Goal: Information Seeking & Learning: Learn about a topic

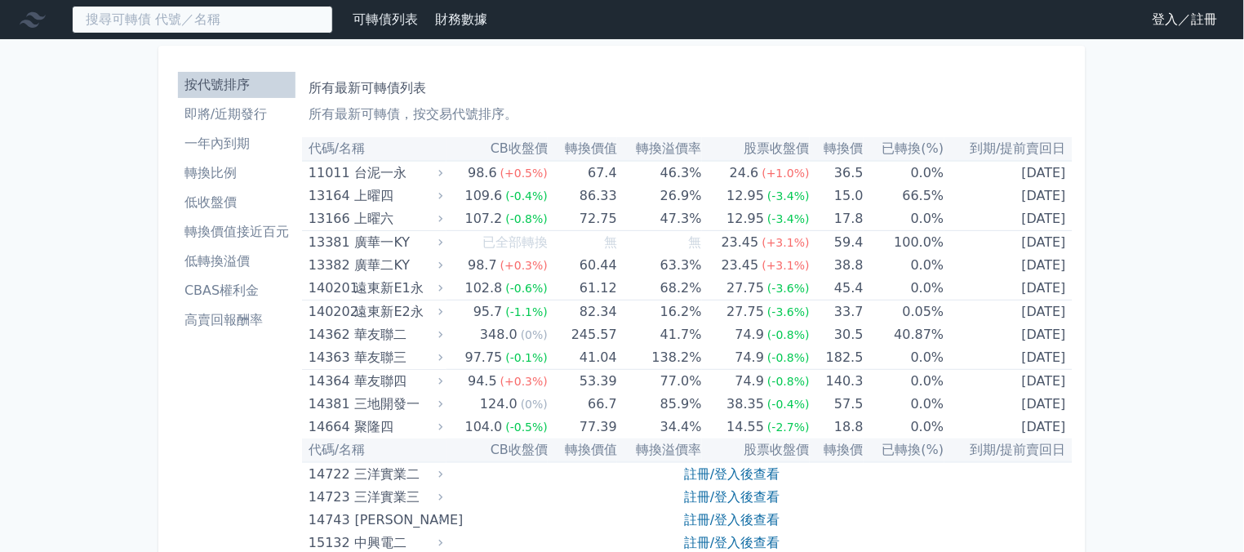
click at [132, 18] on input at bounding box center [202, 20] width 261 height 28
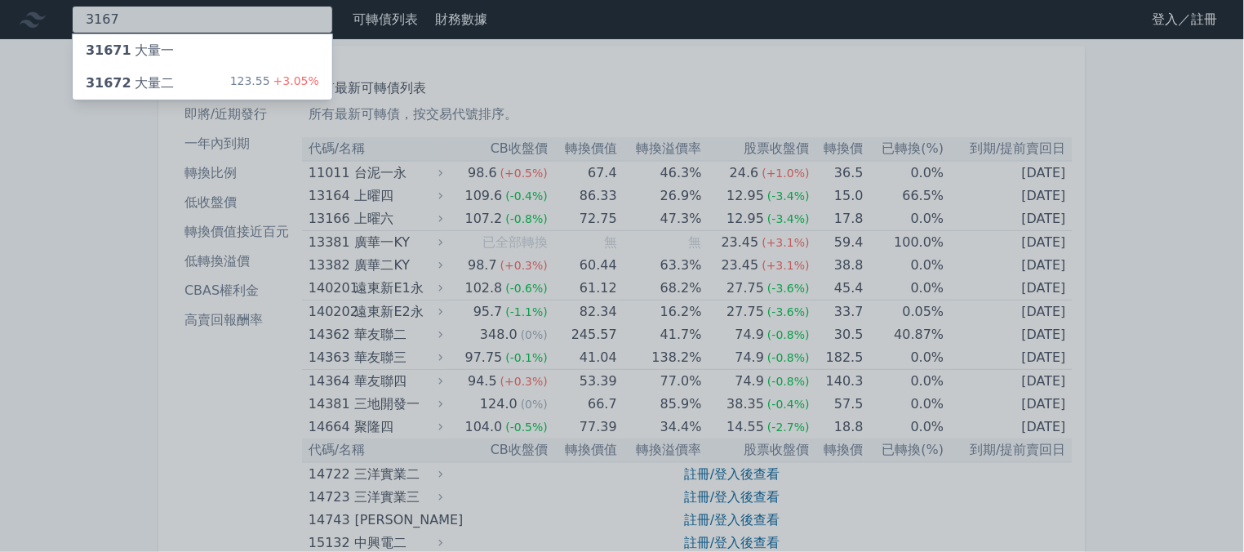
type input "3167"
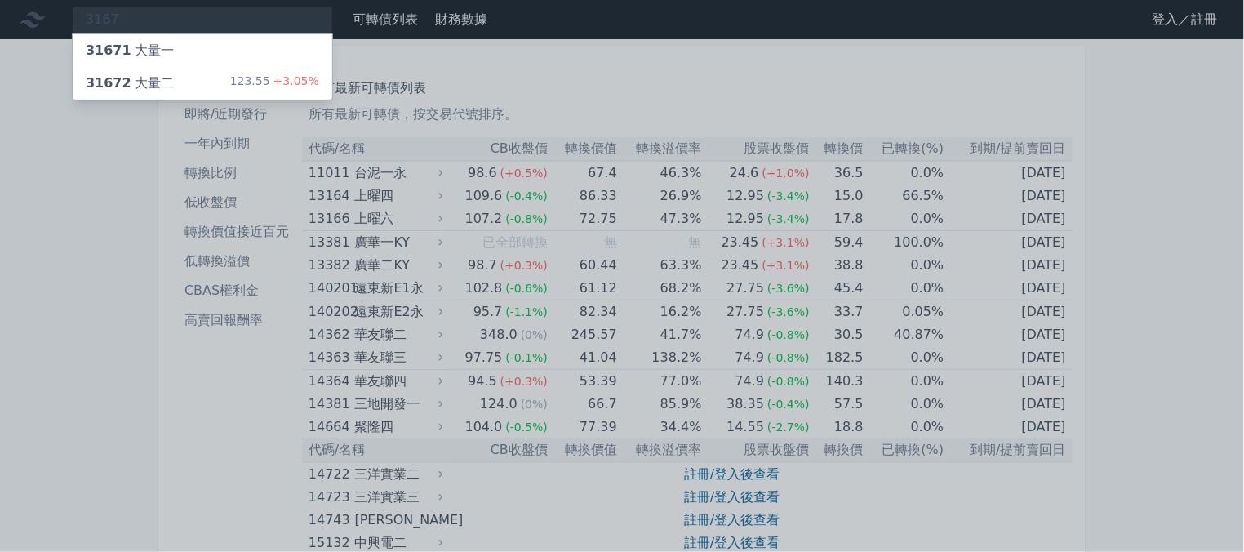
click at [136, 77] on div "31672 大量二" at bounding box center [130, 83] width 88 height 20
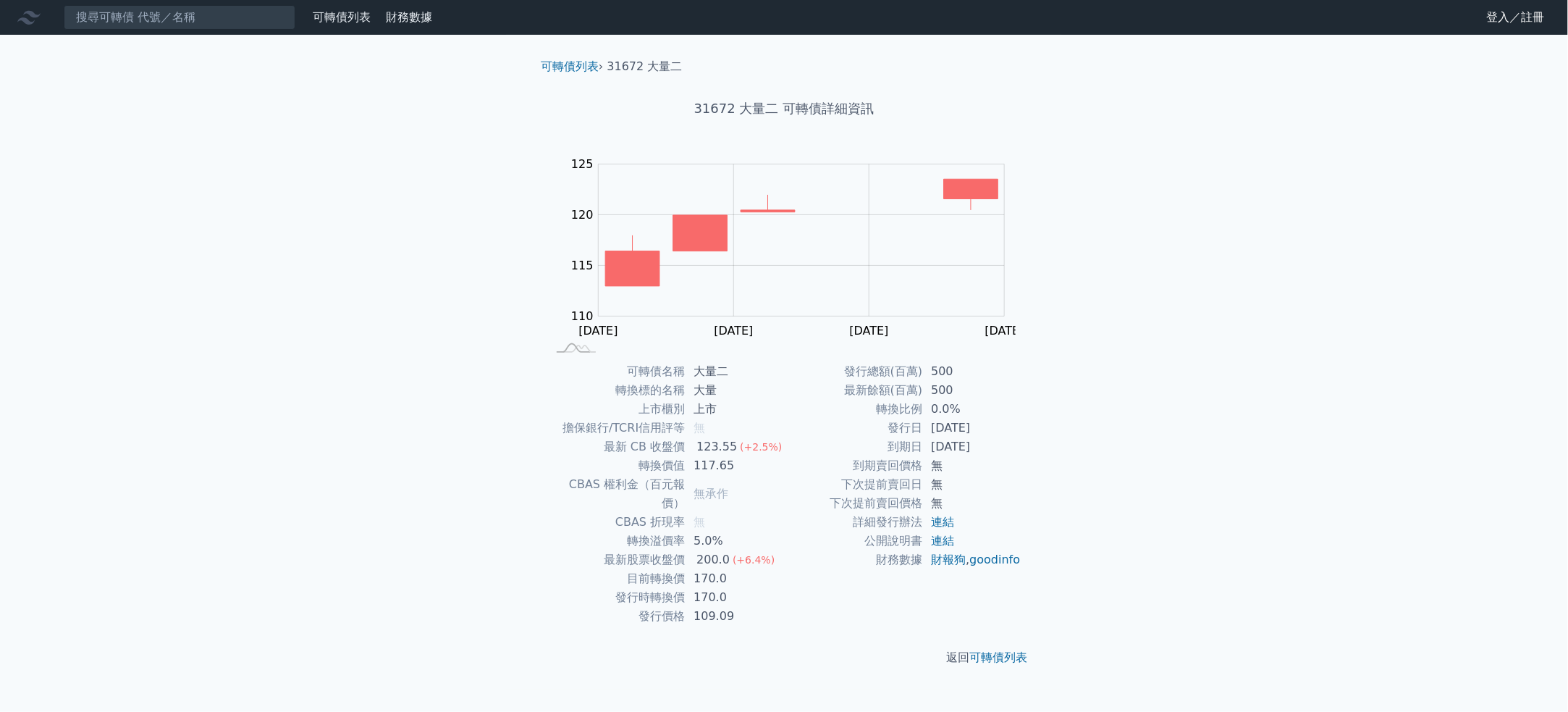
drag, startPoint x: 222, startPoint y: 1, endPoint x: 346, endPoint y: 128, distance: 177.5
click at [347, 132] on div "可轉債列表 財務數據 可轉債列表 財務數據 登入／註冊 登入／註冊 可轉債列表 › 31672 大量二 31672 大量二 可轉債詳細資訊 Zoom Out …" at bounding box center [784, 356] width 1568 height 712
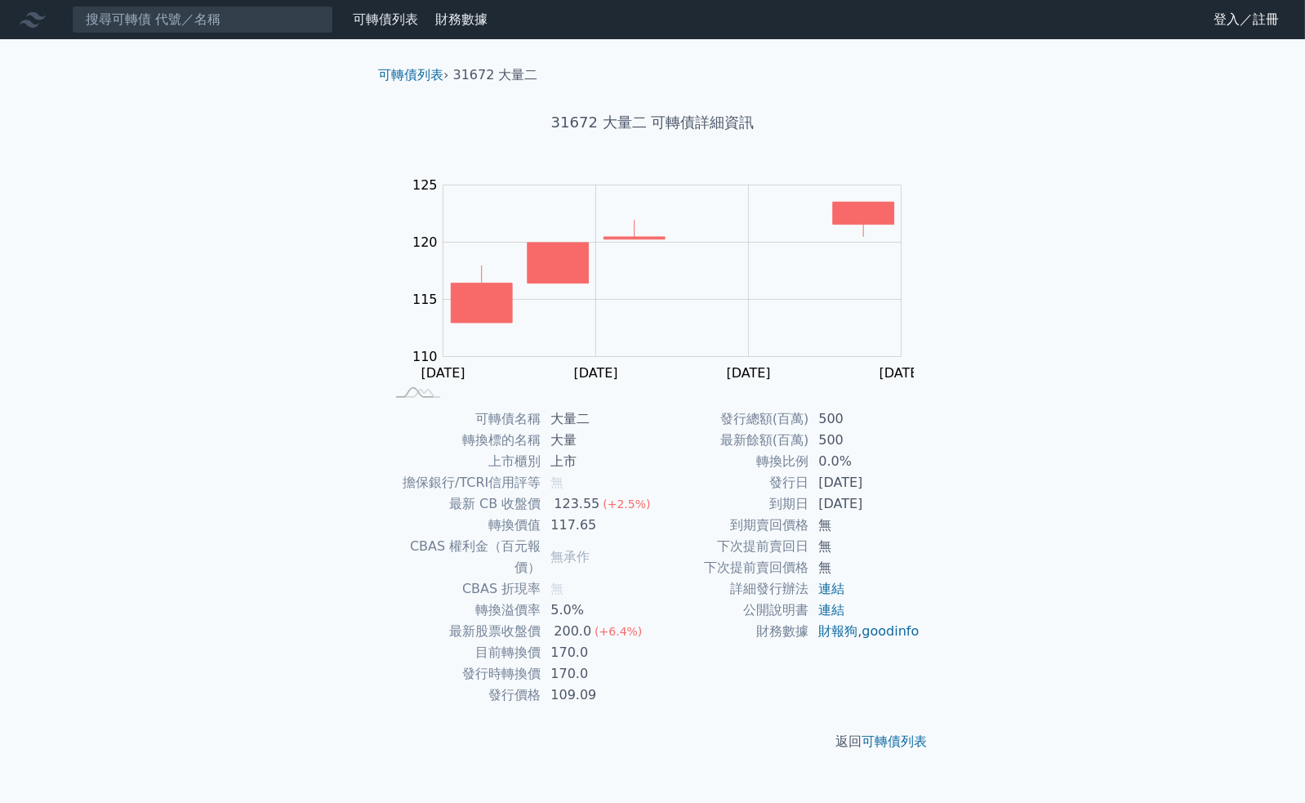
click at [1071, 551] on div "可轉債列表 財務數據 可轉債列表 財務數據 登入／註冊 登入／註冊 可轉債列表 › 31672 大量二 31672 大量二 可轉債詳細資訊 Zoom Out …" at bounding box center [652, 401] width 1305 height 803
click at [177, 21] on input at bounding box center [202, 20] width 261 height 28
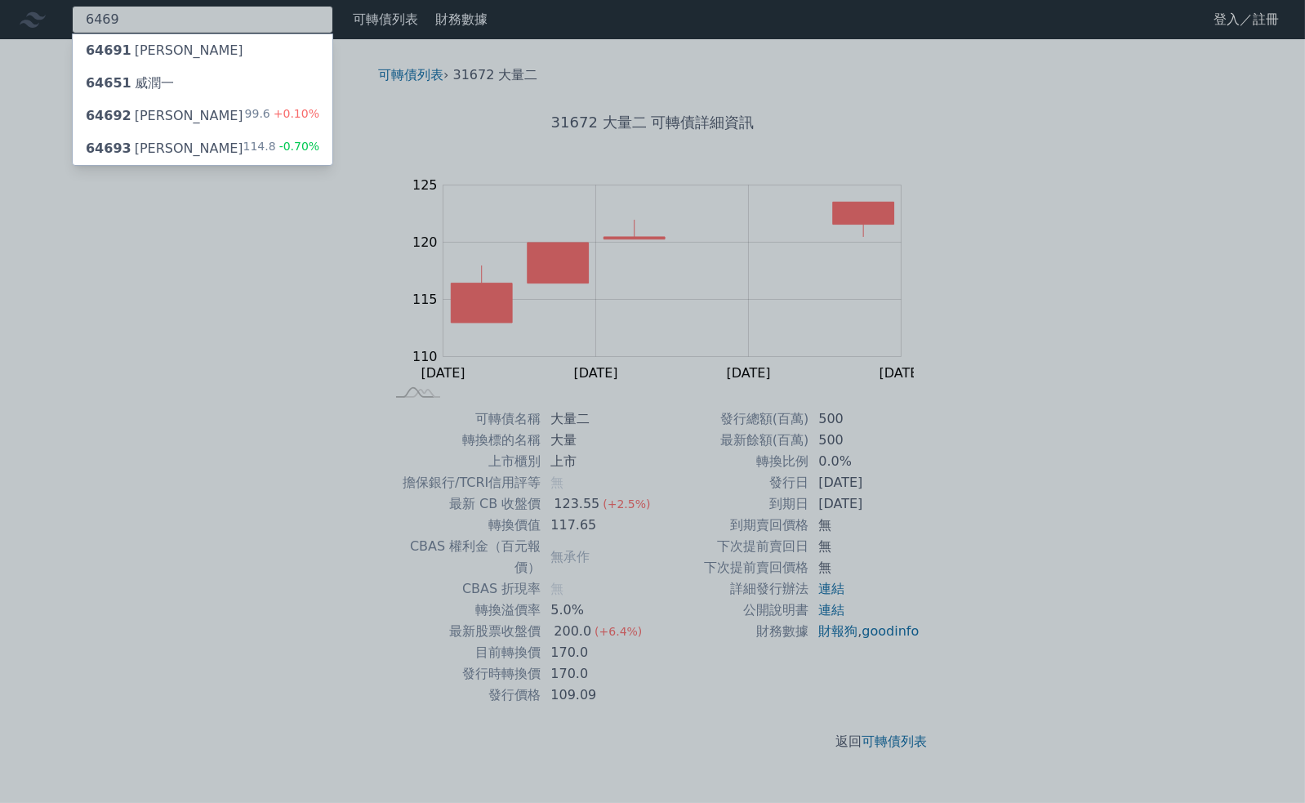
type input "6469"
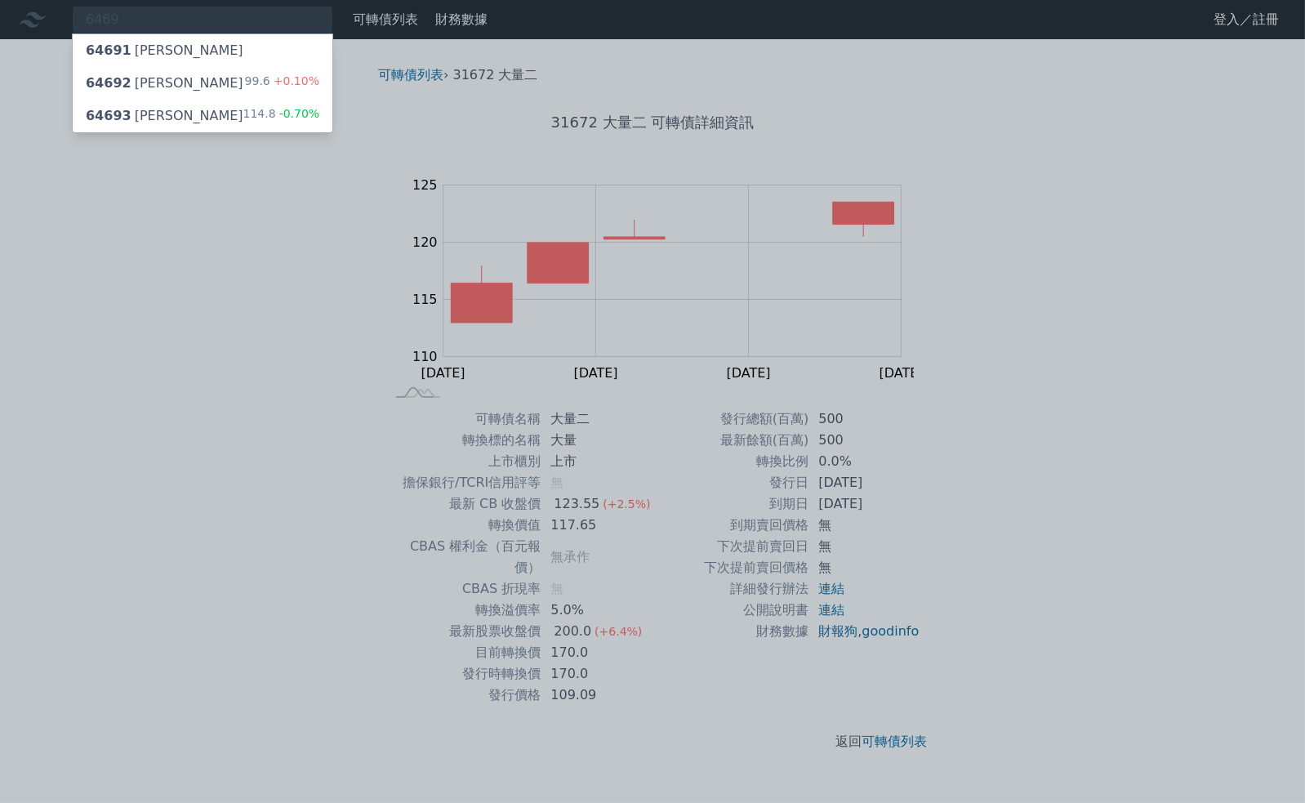
click at [149, 113] on div "64693 大樹三" at bounding box center [165, 116] width 158 height 20
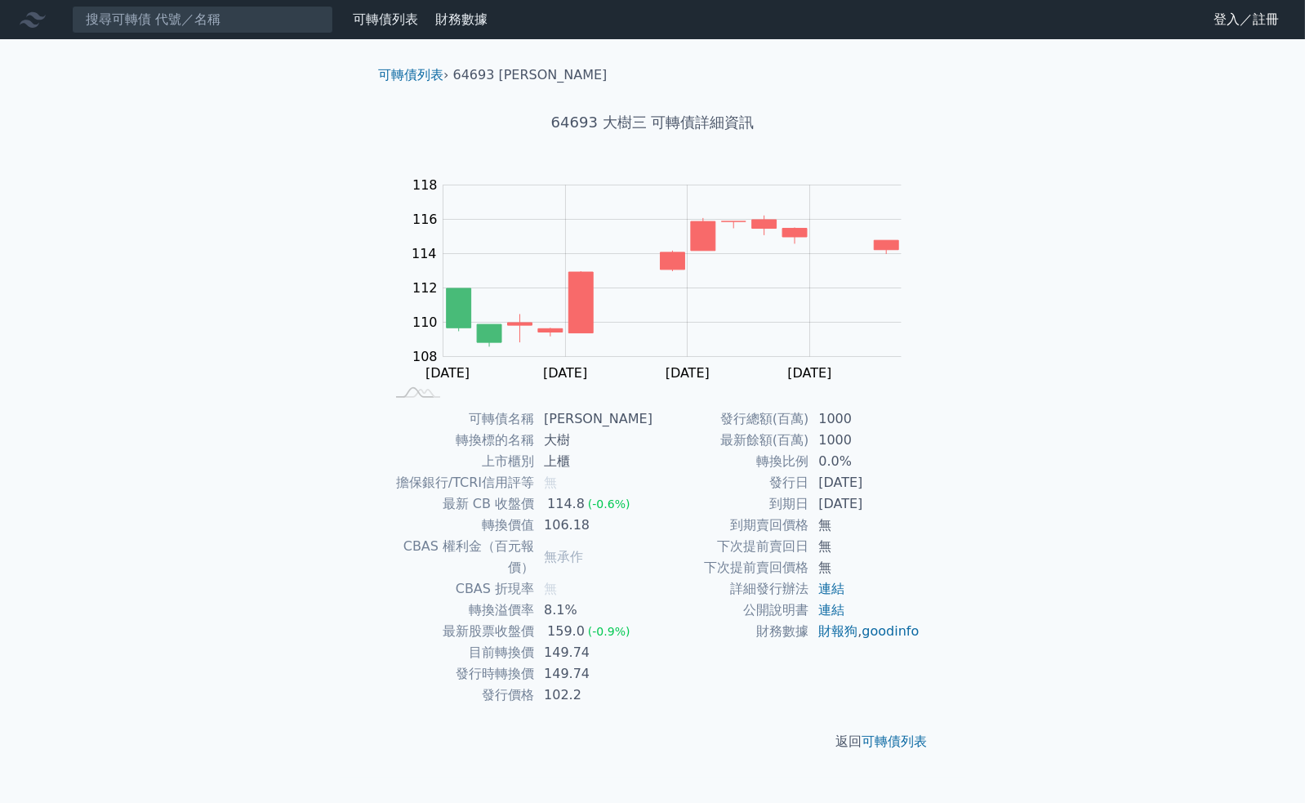
drag, startPoint x: 1221, startPoint y: 392, endPoint x: 1222, endPoint y: 423, distance: 31.1
click at [1222, 392] on div "可轉債列表 財務數據 可轉債列表 財務數據 登入／註冊 登入／註冊 可轉債列表 › 64693 大樹三 64693 大樹三 可轉債詳細資訊 Zoom Out …" at bounding box center [652, 401] width 1305 height 803
click at [1135, 343] on div "可轉債列表 財務數據 可轉債列表 財務數據 登入／註冊 登入／註冊 可轉債列表 › 64693 大樹三 64693 大樹三 可轉債詳細資訊 Zoom Out …" at bounding box center [652, 401] width 1305 height 803
click at [1078, 372] on div "可轉債列表 財務數據 可轉債列表 財務數據 登入／註冊 登入／註冊 可轉債列表 › 64693 大樹三 64693 大樹三 可轉債詳細資訊 Zoom Out …" at bounding box center [652, 401] width 1305 height 803
click at [1137, 298] on div "可轉債列表 財務數據 可轉債列表 財務數據 登入／註冊 登入／註冊 可轉債列表 › 64693 大樹三 64693 大樹三 可轉債詳細資訊 Zoom Out …" at bounding box center [652, 401] width 1305 height 803
